Goal: Entertainment & Leisure: Consume media (video, audio)

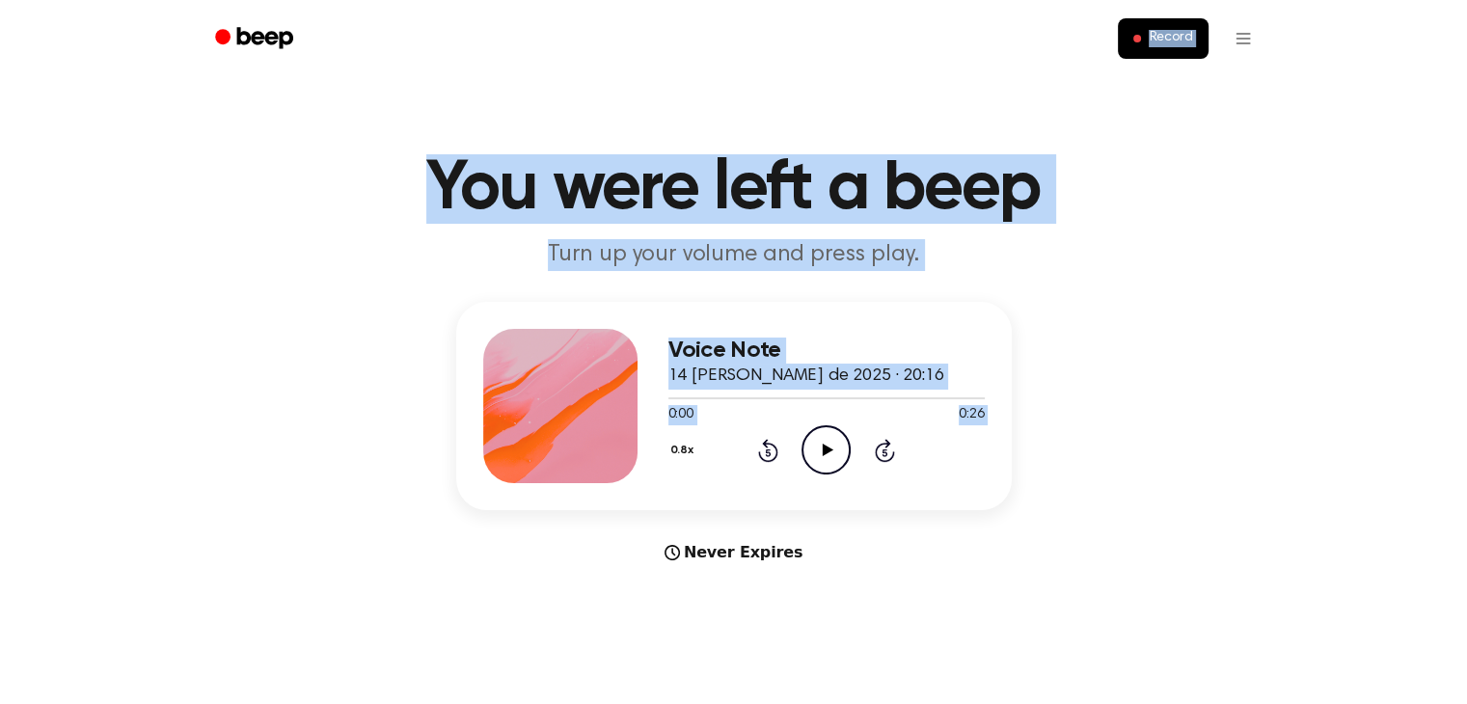
drag, startPoint x: 834, startPoint y: 451, endPoint x: 462, endPoint y: 68, distance: 534.7
click at [825, 455] on icon "Play Audio" at bounding box center [825, 449] width 49 height 49
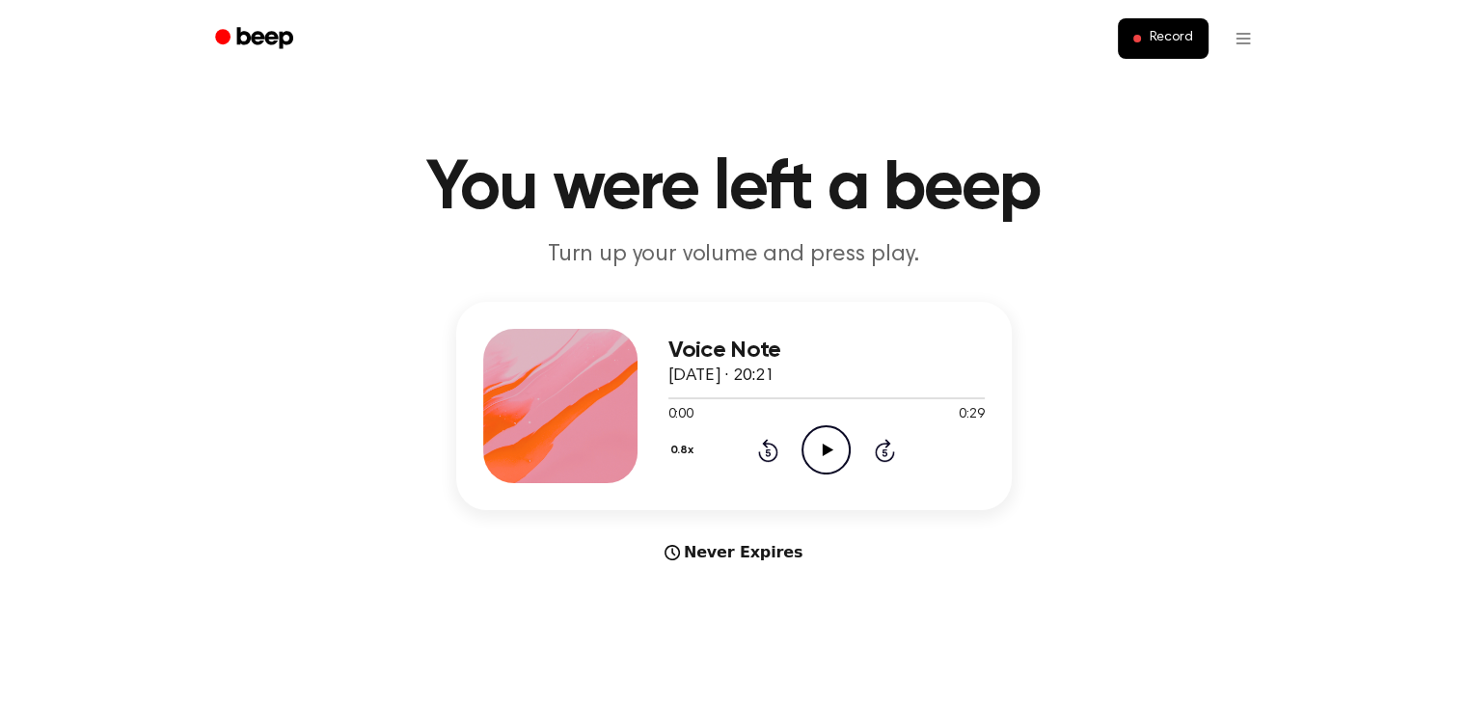
click at [825, 445] on icon at bounding box center [828, 450] width 11 height 13
click at [723, 394] on div at bounding box center [826, 397] width 316 height 15
click at [679, 398] on div at bounding box center [715, 398] width 95 height 2
click at [823, 460] on icon "Play Audio" at bounding box center [825, 449] width 49 height 49
click at [670, 398] on div at bounding box center [727, 398] width 118 height 2
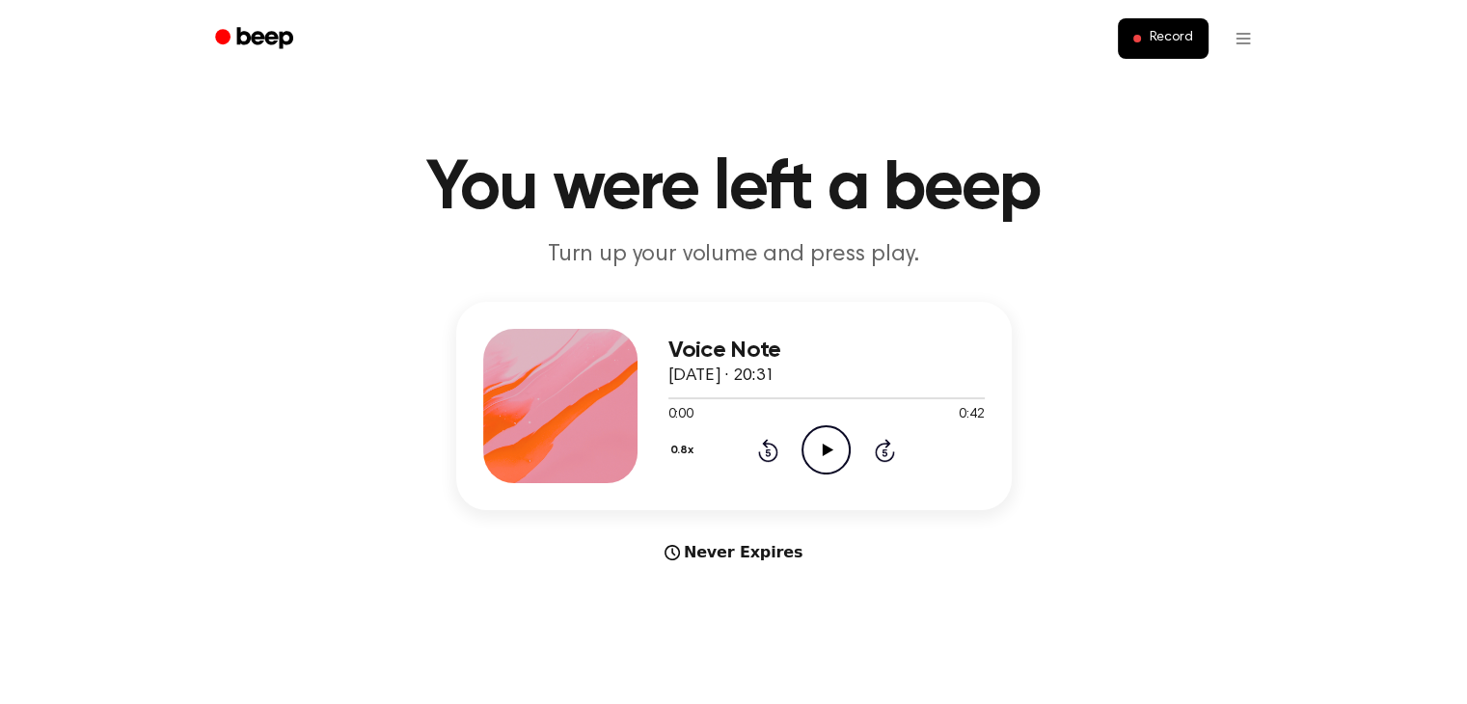
click at [829, 447] on icon "Play Audio" at bounding box center [825, 449] width 49 height 49
click at [672, 395] on div at bounding box center [826, 397] width 316 height 15
click at [823, 459] on icon "Play Audio" at bounding box center [825, 449] width 49 height 49
click at [672, 400] on div at bounding box center [826, 397] width 316 height 15
click at [760, 441] on icon "Rewind 5 seconds" at bounding box center [767, 450] width 21 height 25
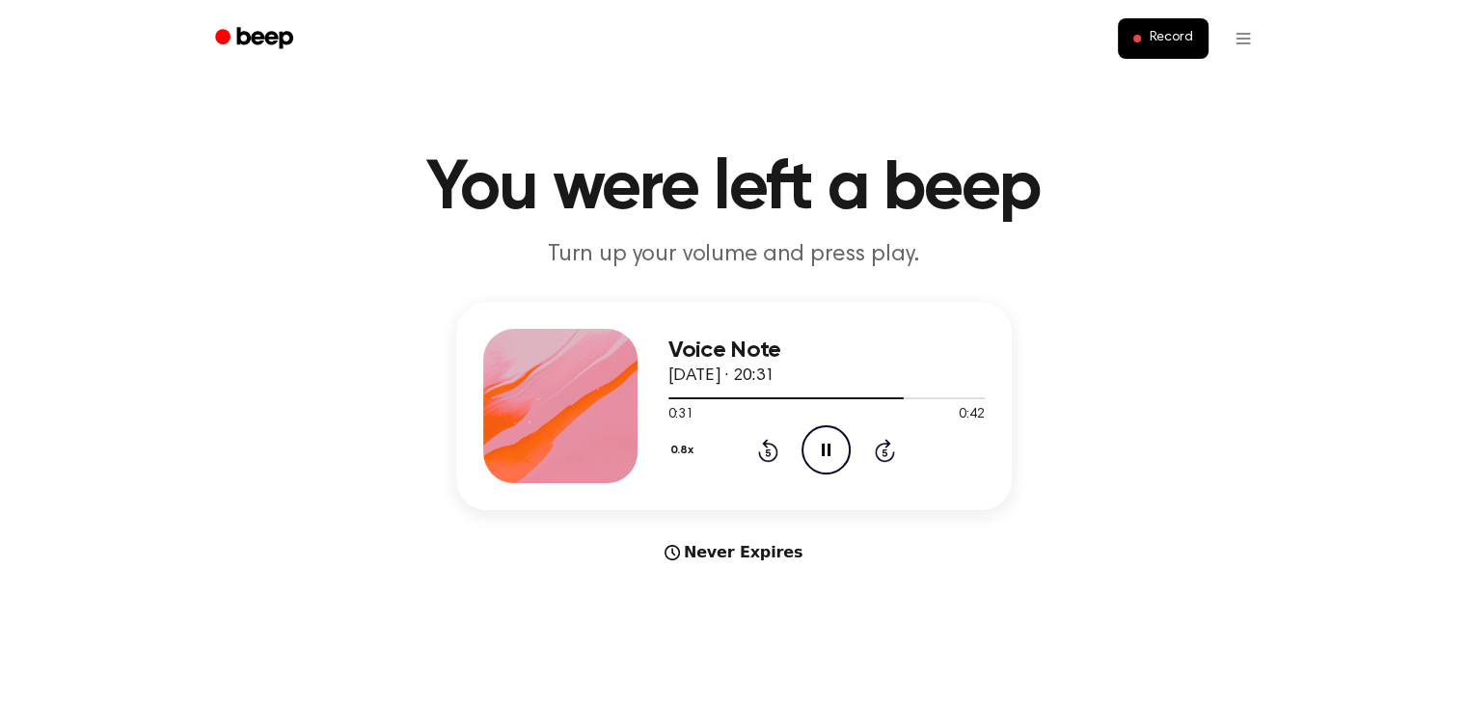
click at [760, 441] on icon "Rewind 5 seconds" at bounding box center [767, 450] width 21 height 25
click at [825, 452] on icon at bounding box center [828, 450] width 11 height 13
